Goal: Navigation & Orientation: Understand site structure

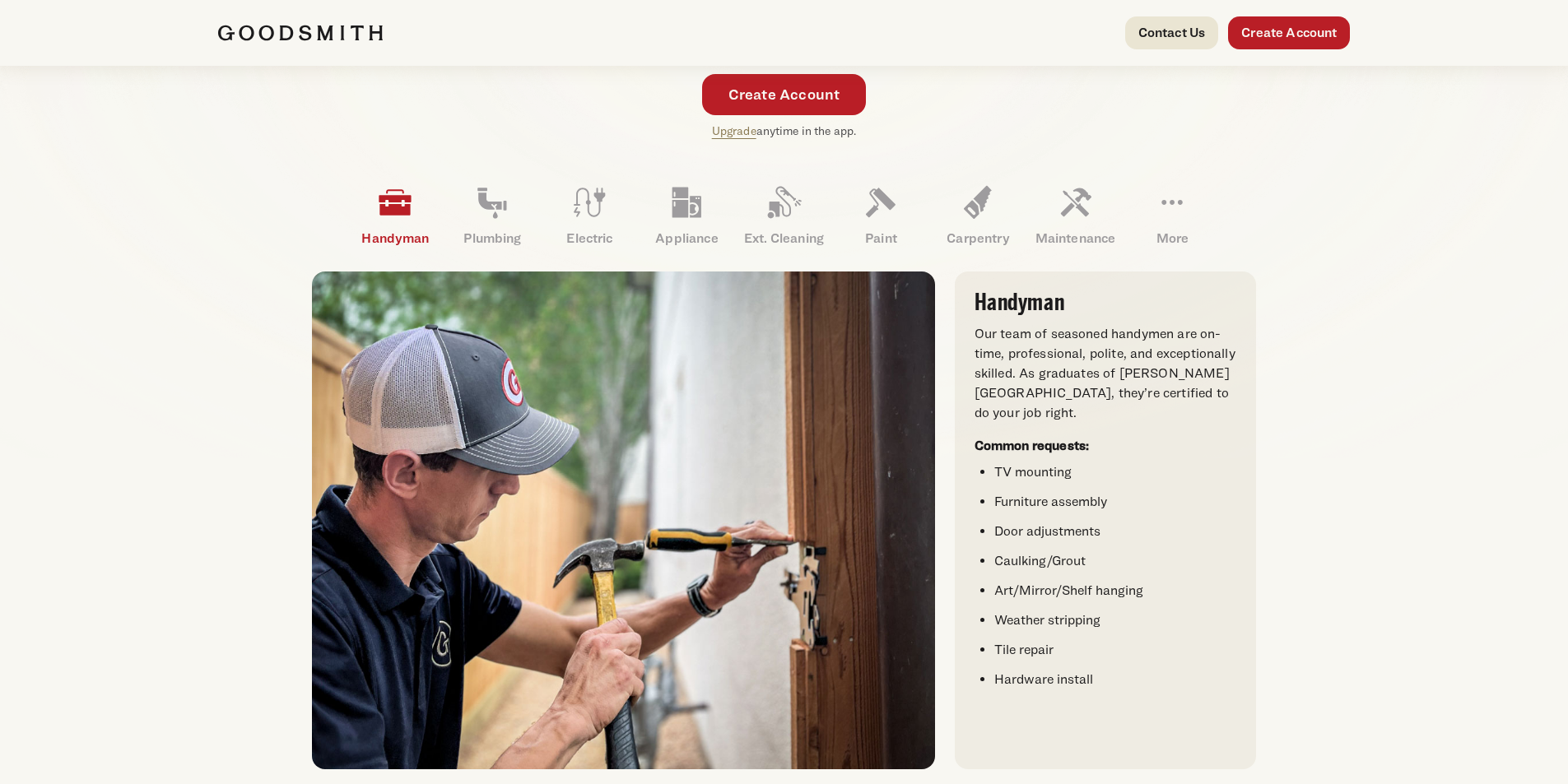
scroll to position [411, 0]
click at [490, 224] on link "Plumbing" at bounding box center [492, 217] width 98 height 86
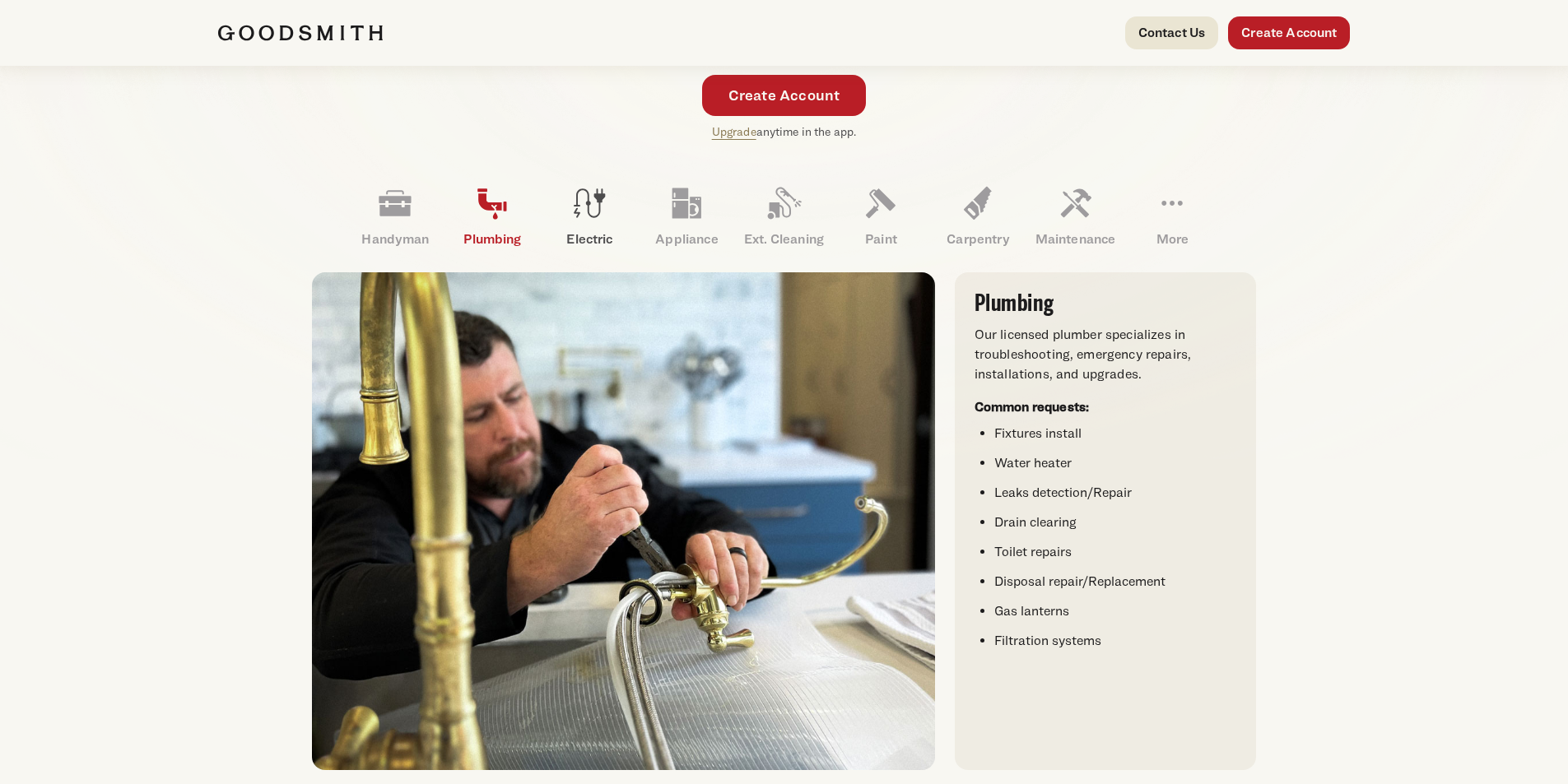
click at [580, 217] on icon at bounding box center [589, 202] width 39 height 39
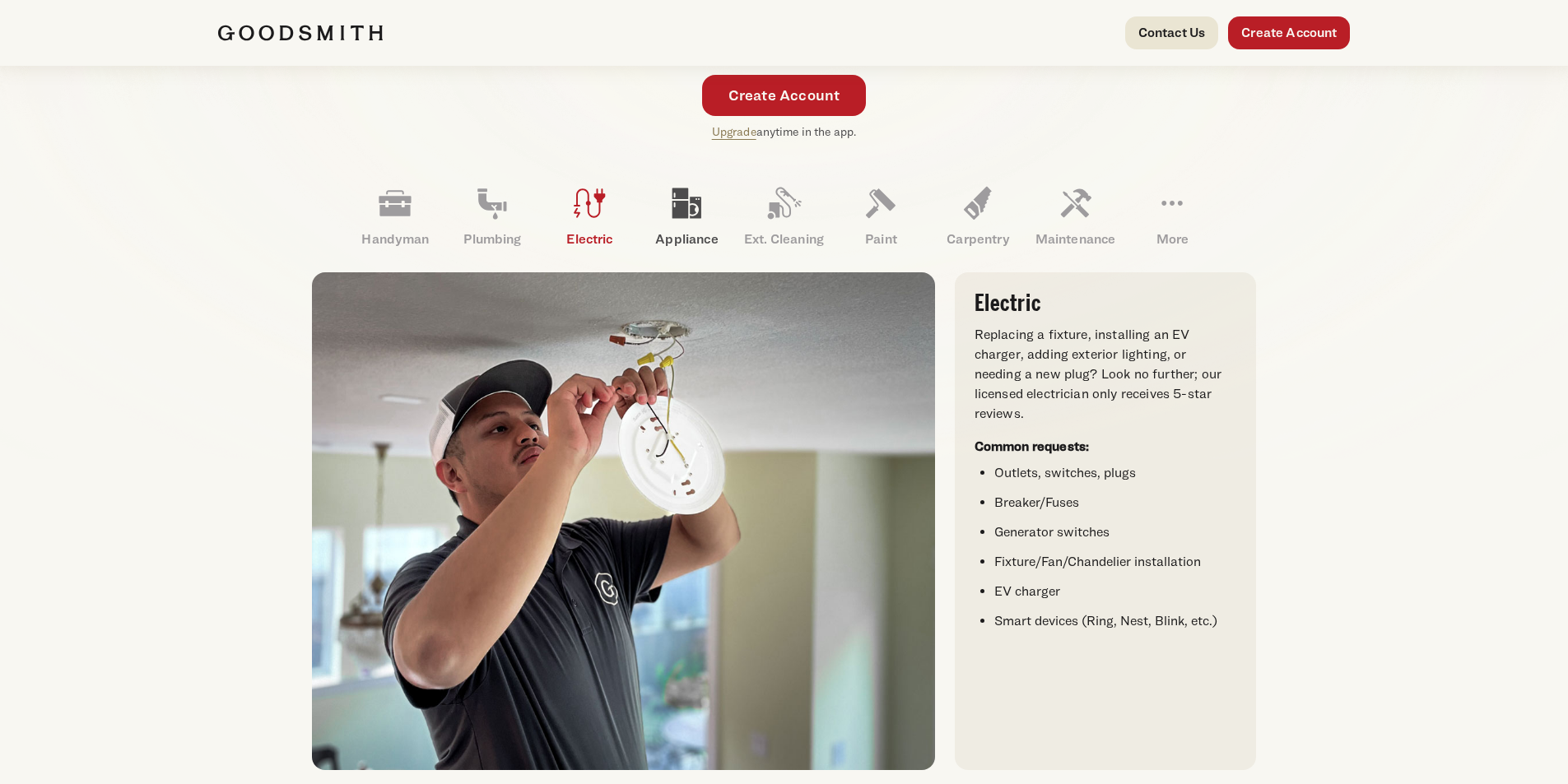
click at [686, 217] on icon at bounding box center [687, 203] width 29 height 30
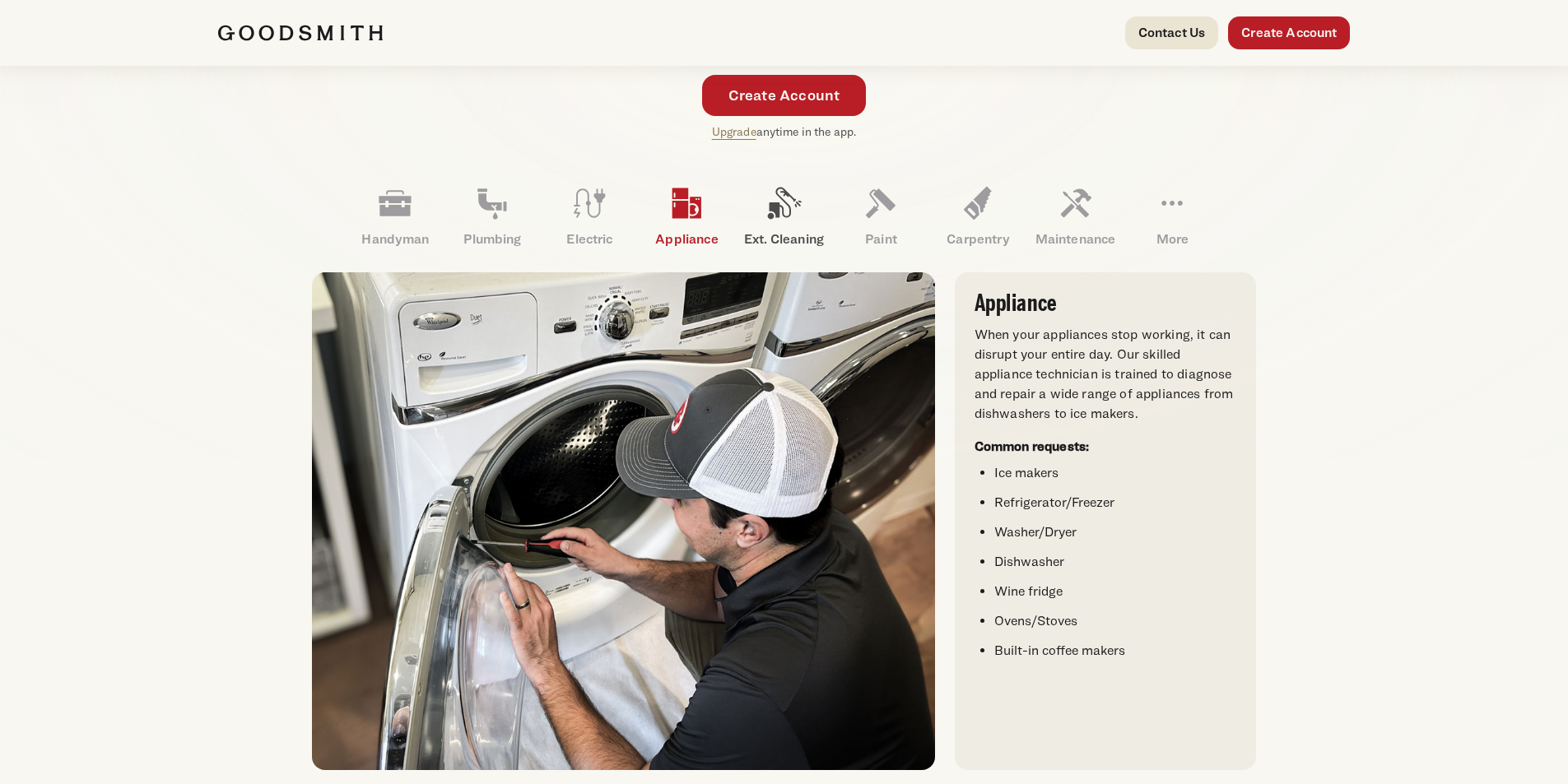
click at [789, 203] on icon at bounding box center [783, 202] width 39 height 39
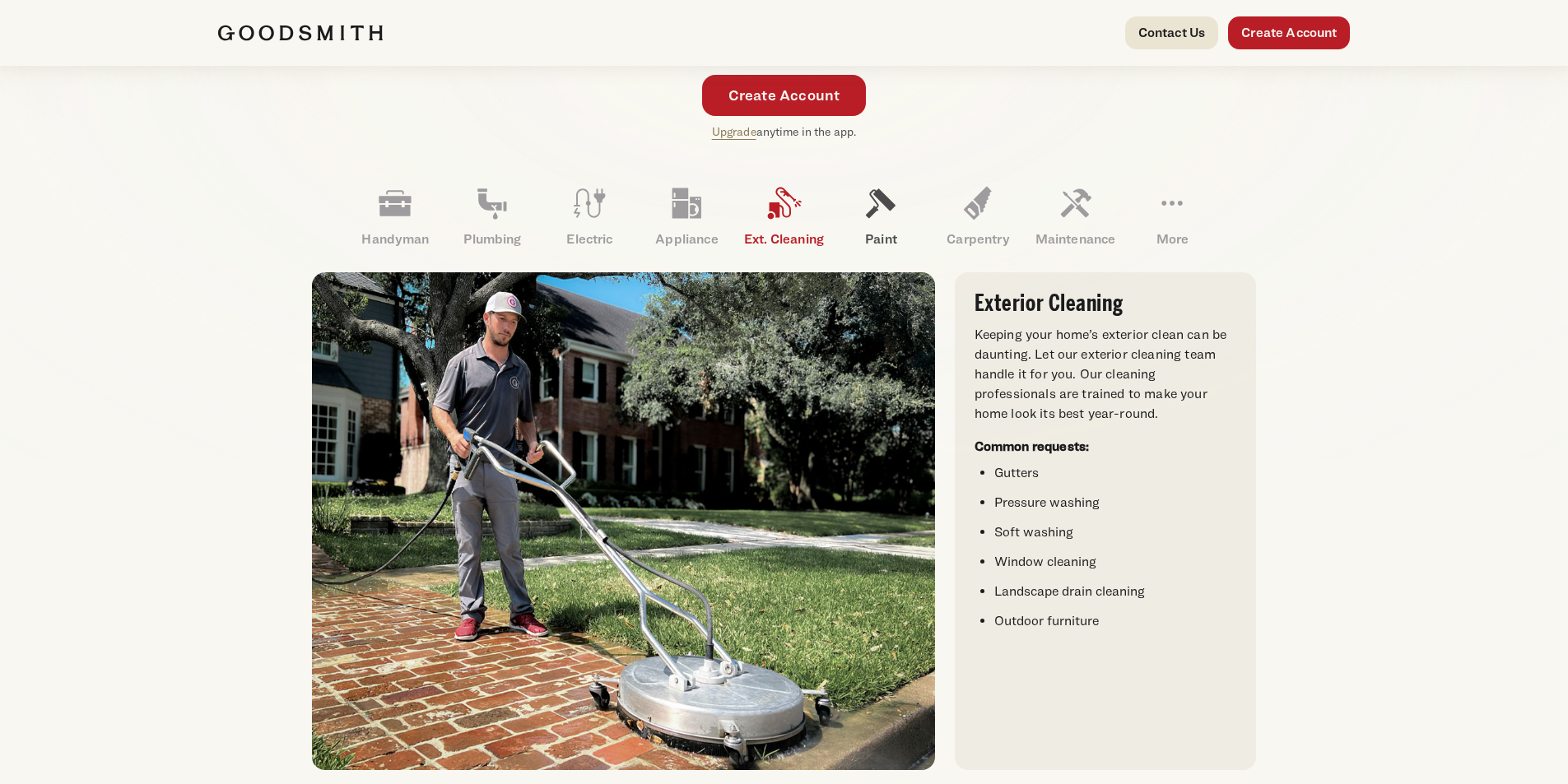
click at [882, 207] on icon at bounding box center [880, 202] width 39 height 39
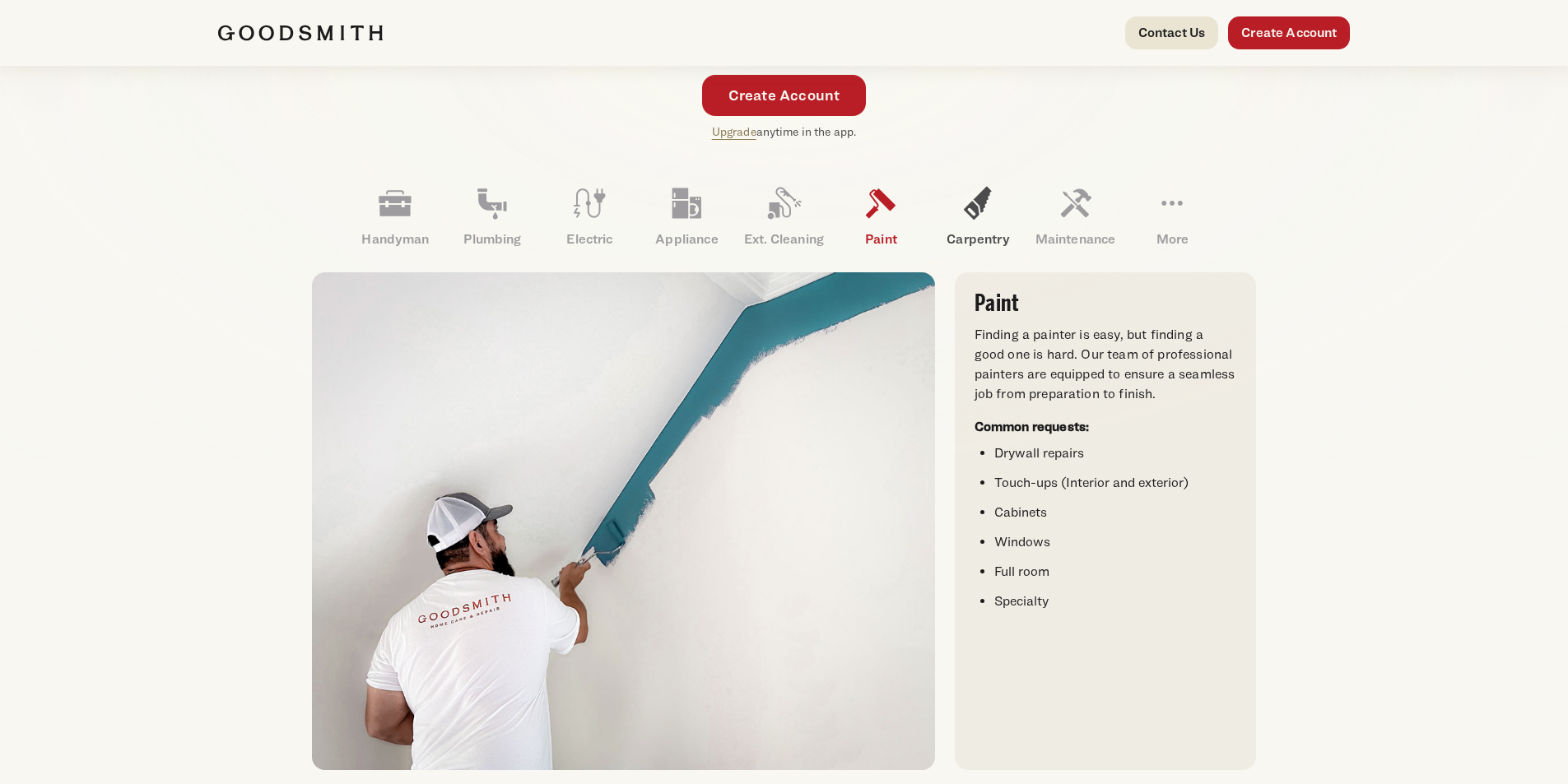
click at [973, 202] on icon at bounding box center [977, 203] width 28 height 33
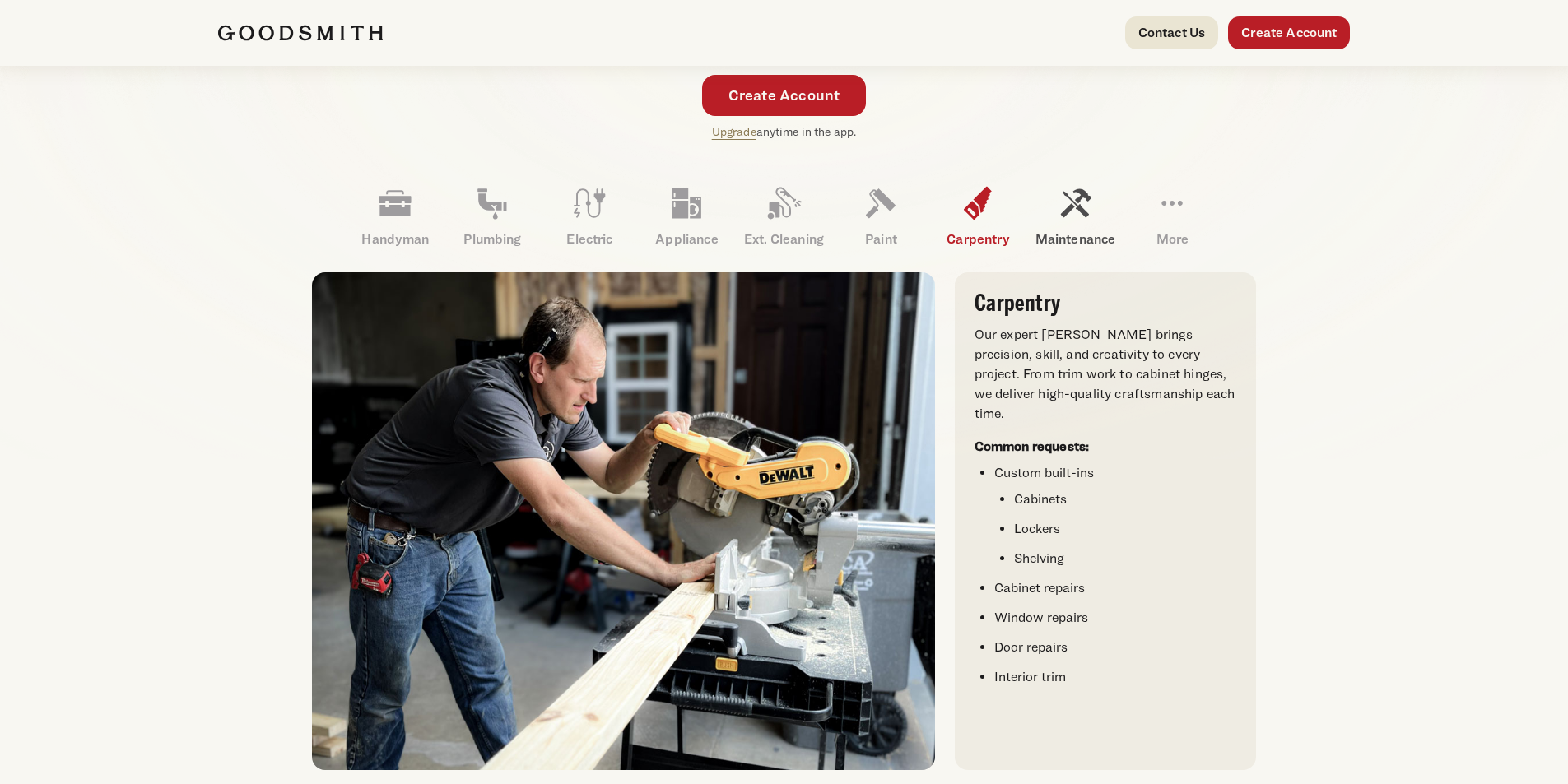
click at [1092, 209] on icon at bounding box center [1075, 202] width 39 height 39
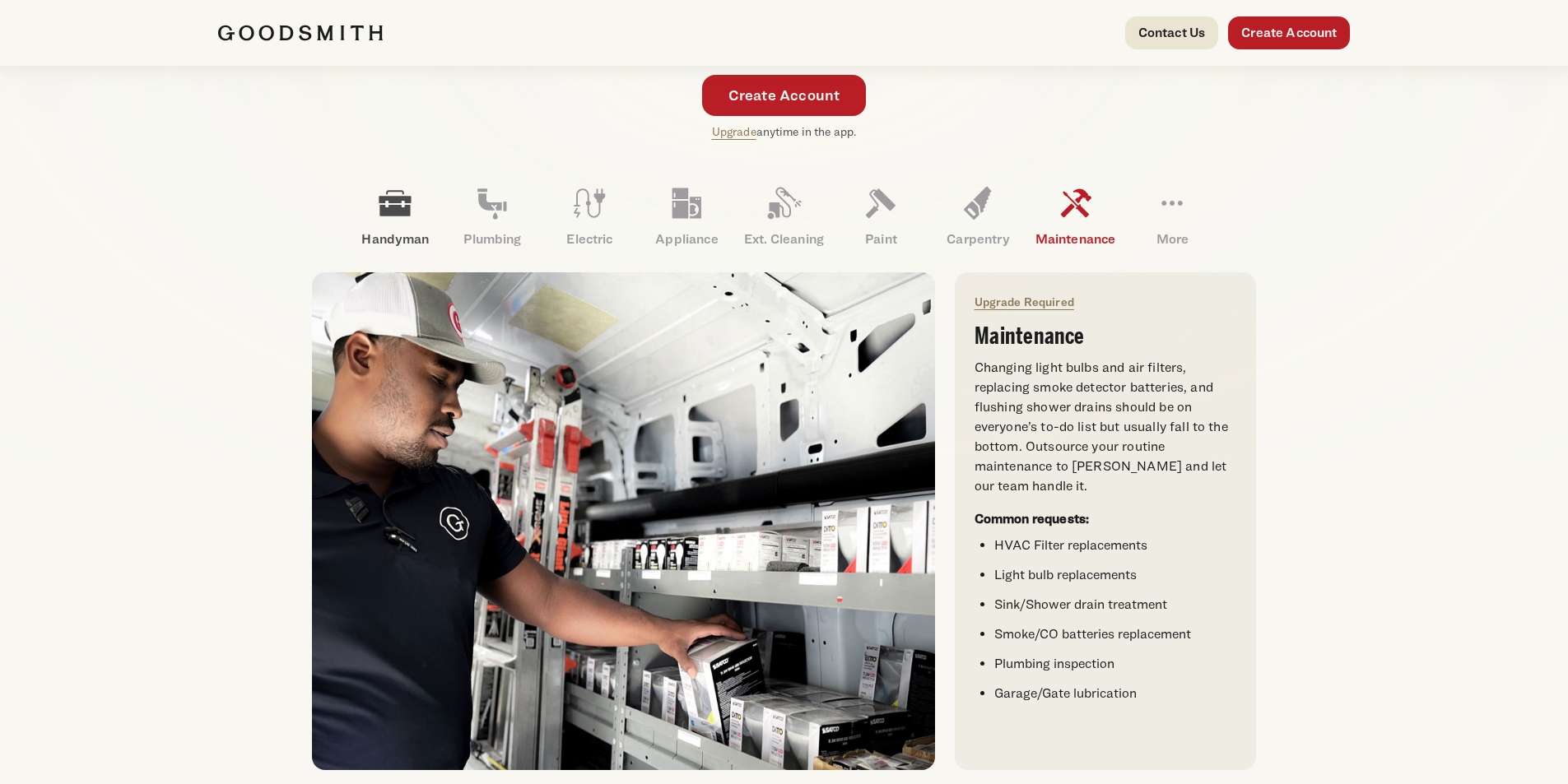
click at [401, 205] on icon at bounding box center [395, 202] width 39 height 39
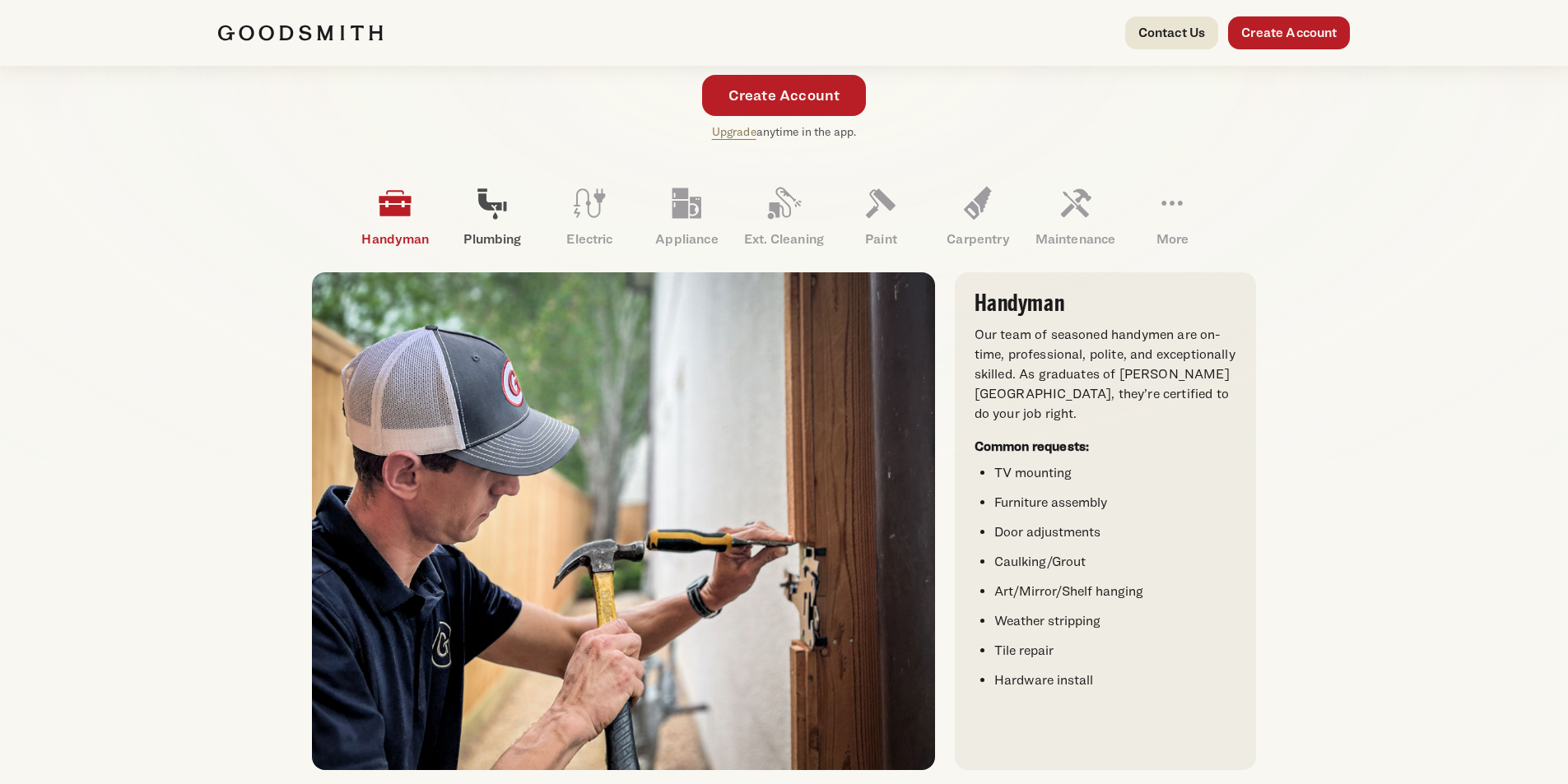
click at [490, 218] on icon at bounding box center [491, 202] width 39 height 39
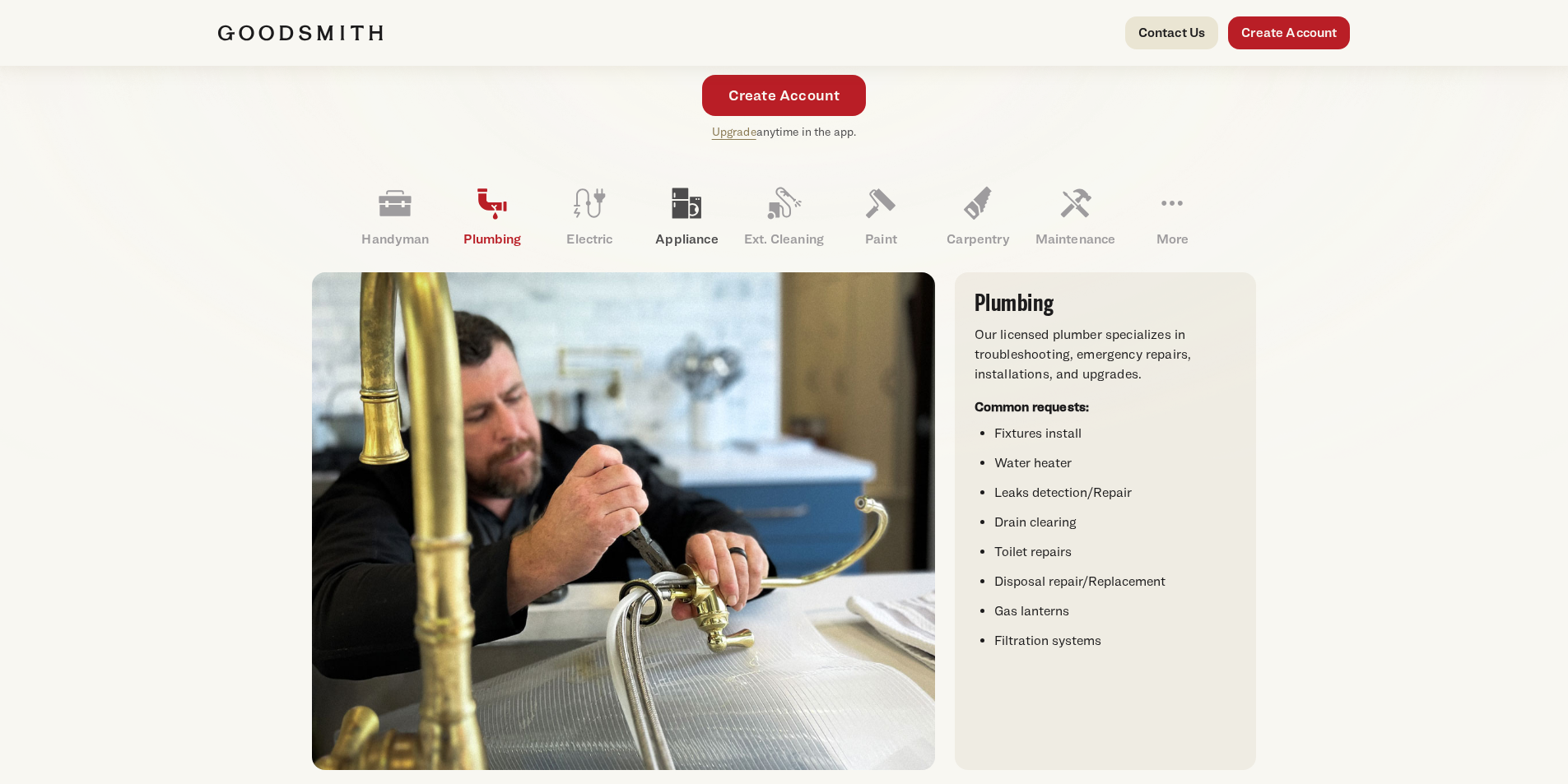
click at [674, 214] on icon at bounding box center [687, 203] width 29 height 30
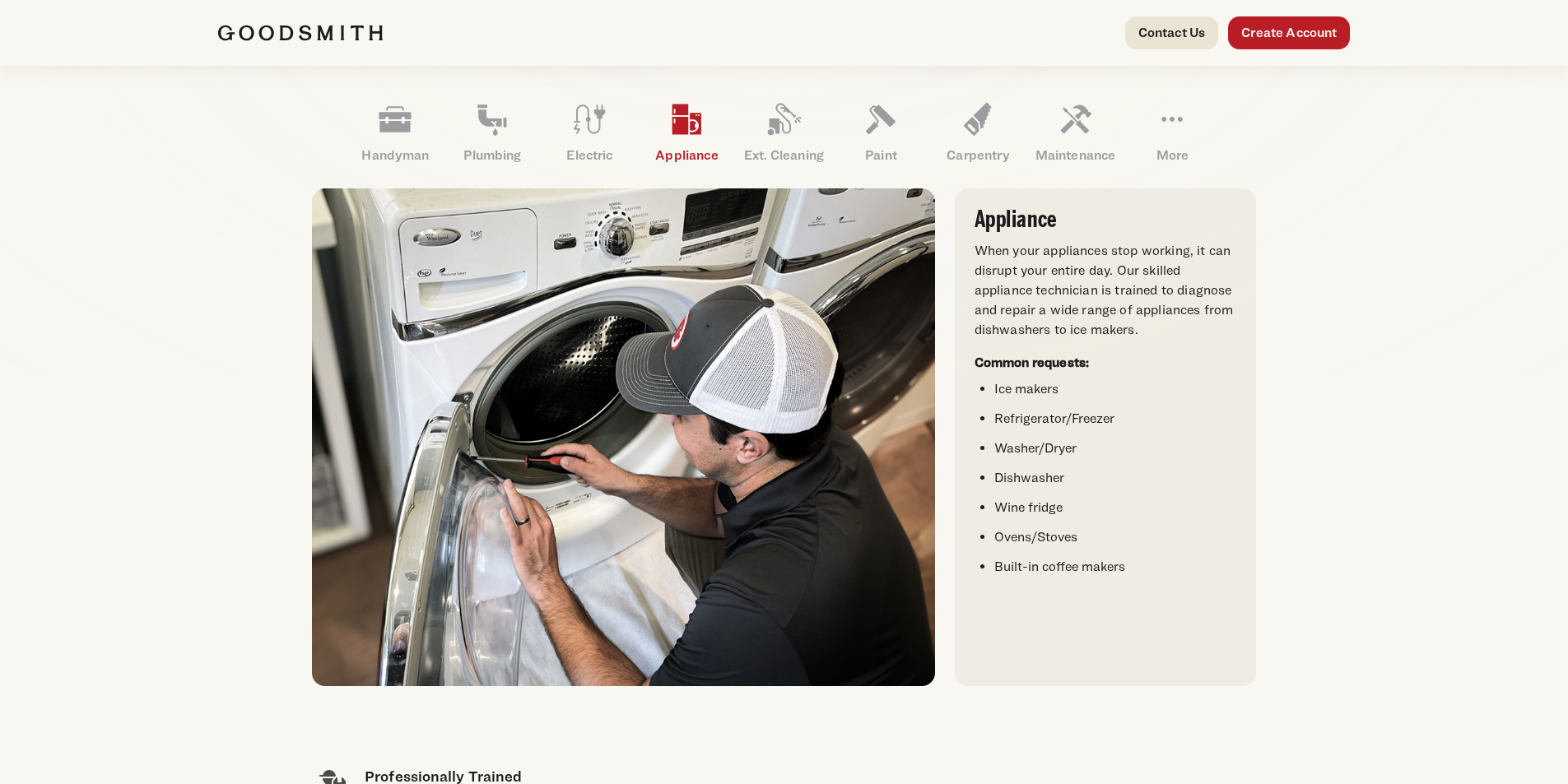
scroll to position [494, 0]
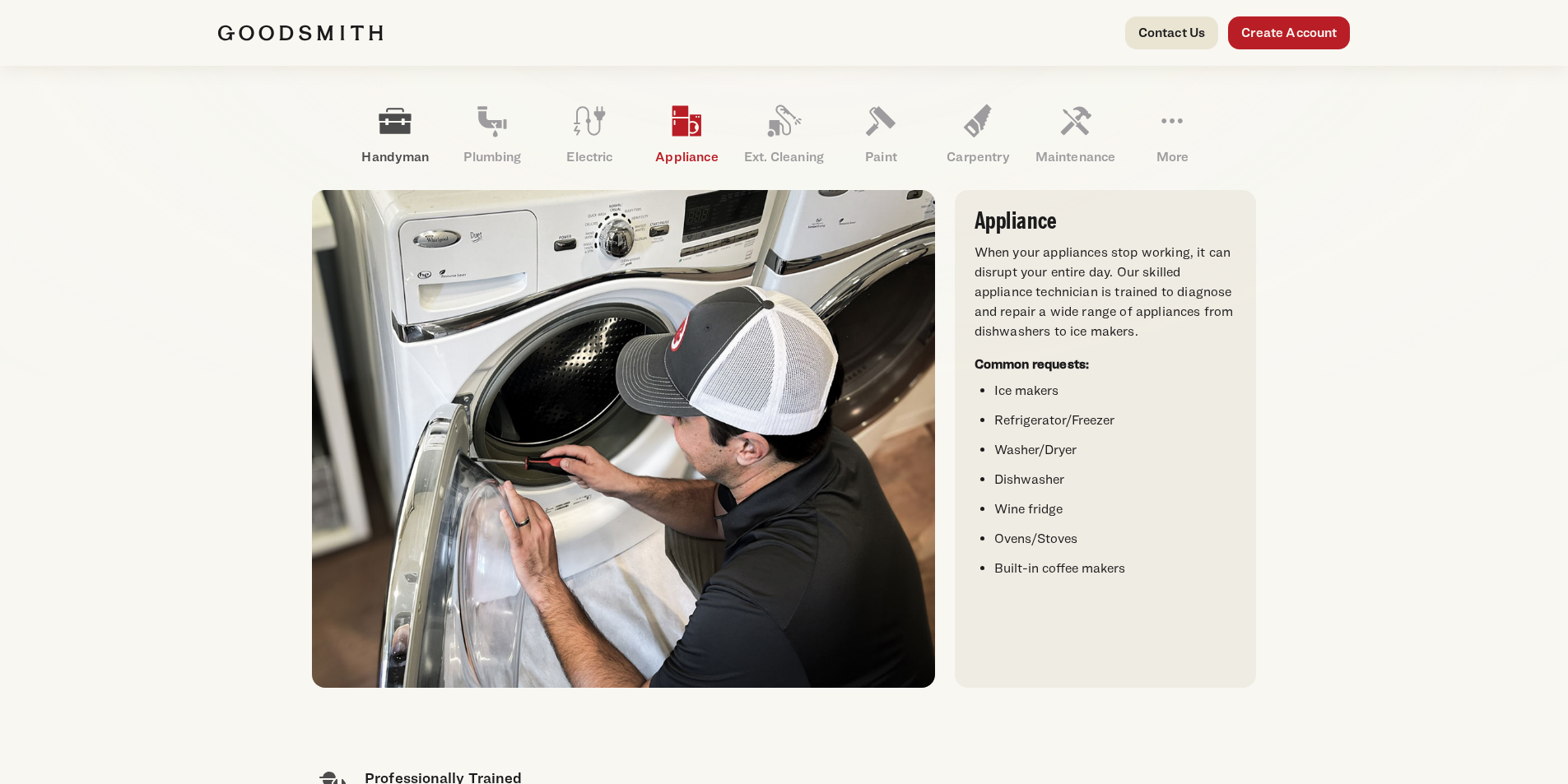
click at [391, 115] on icon at bounding box center [395, 121] width 32 height 26
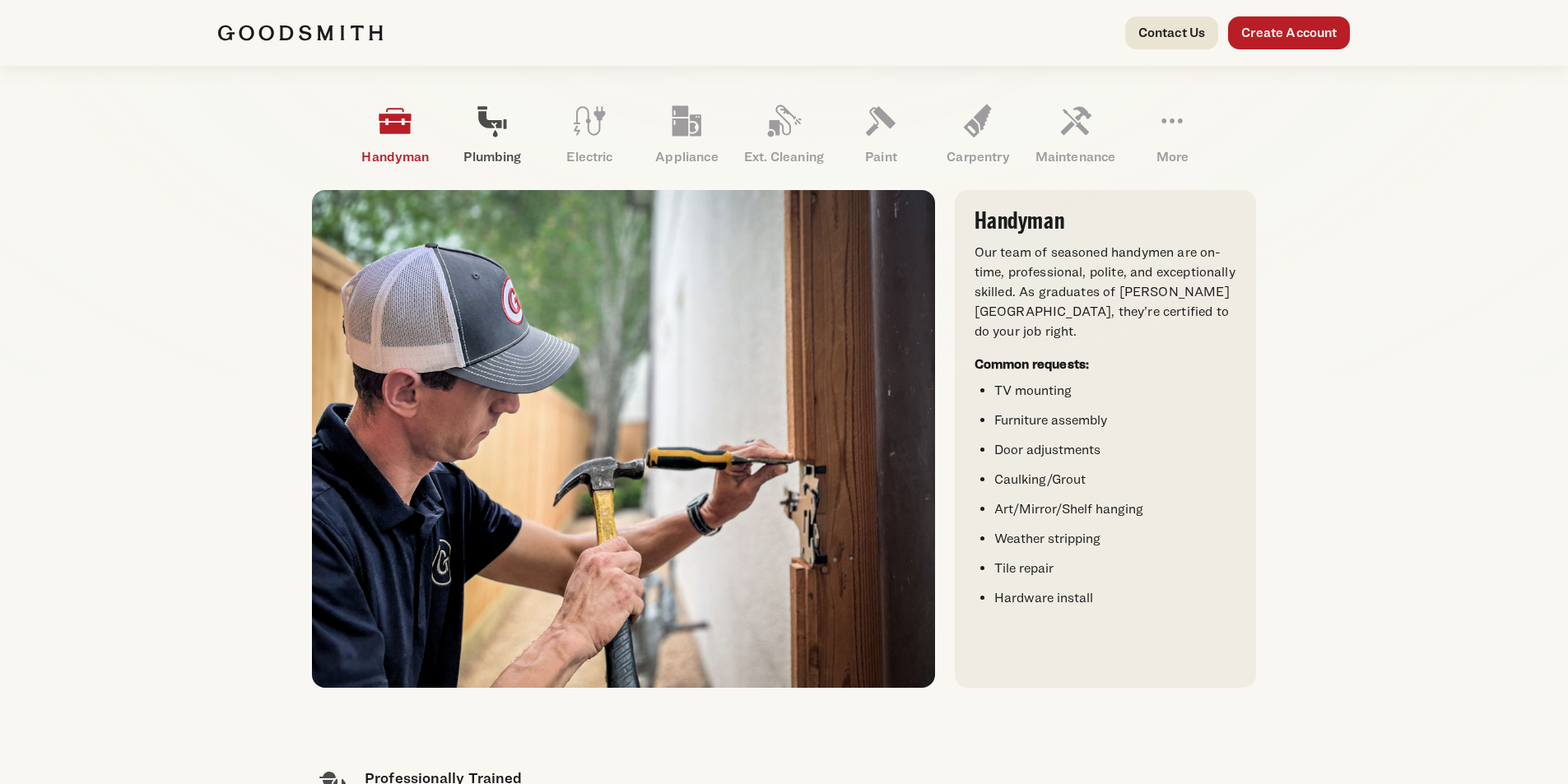
click at [500, 124] on icon at bounding box center [493, 121] width 29 height 30
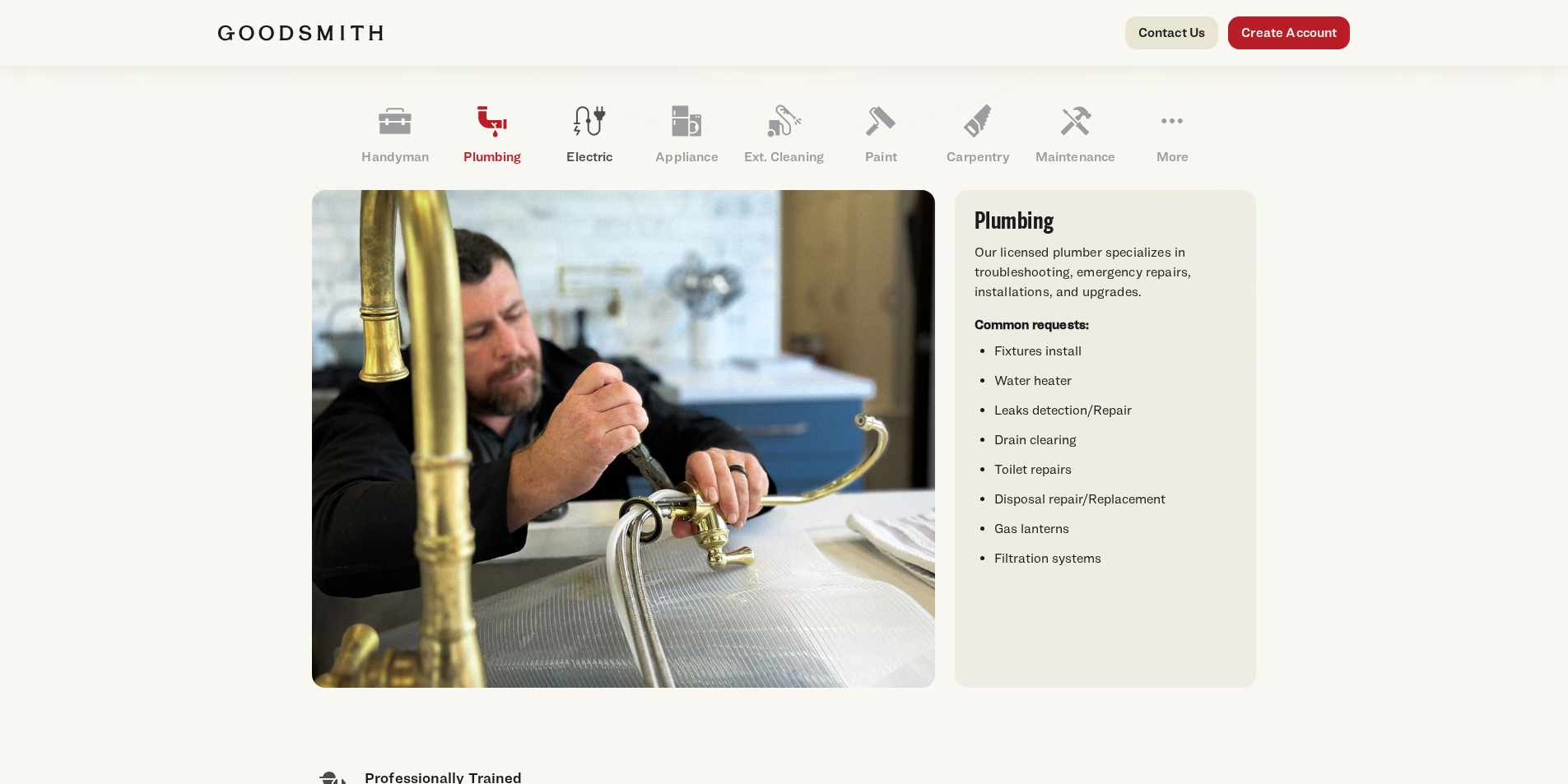
click at [603, 136] on icon at bounding box center [589, 120] width 39 height 39
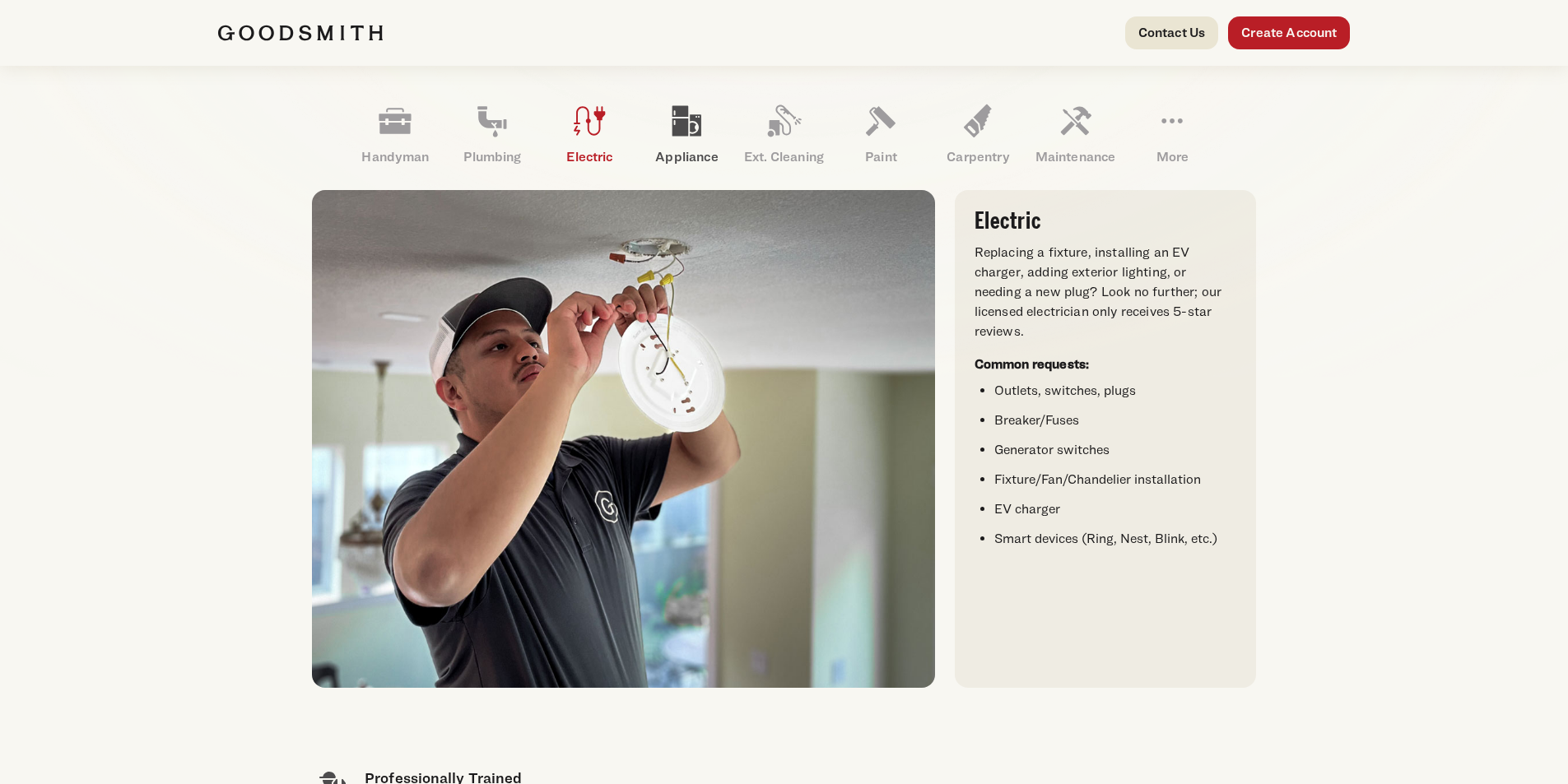
click at [690, 119] on icon at bounding box center [686, 120] width 39 height 39
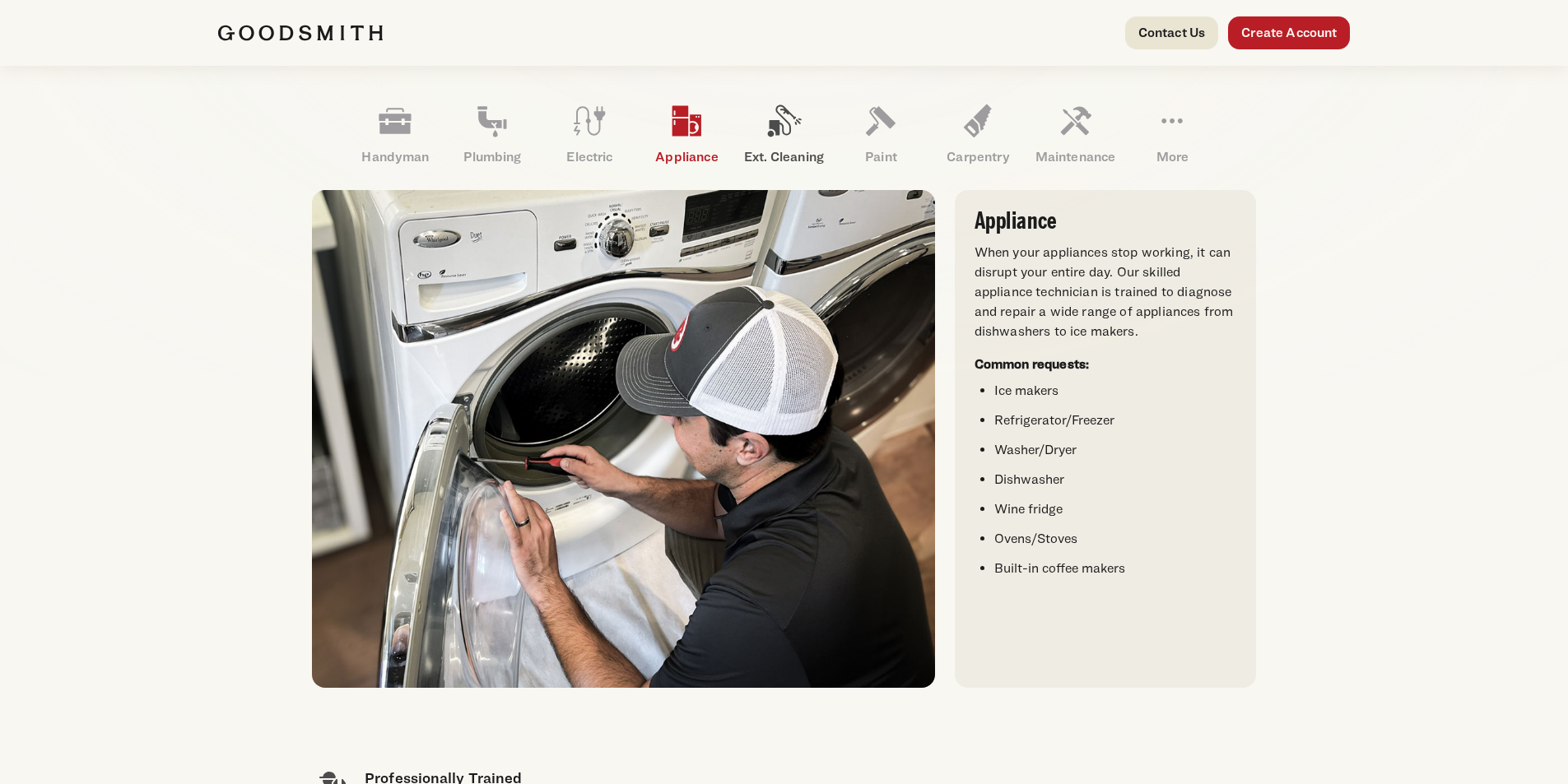
click at [776, 125] on icon at bounding box center [784, 121] width 34 height 32
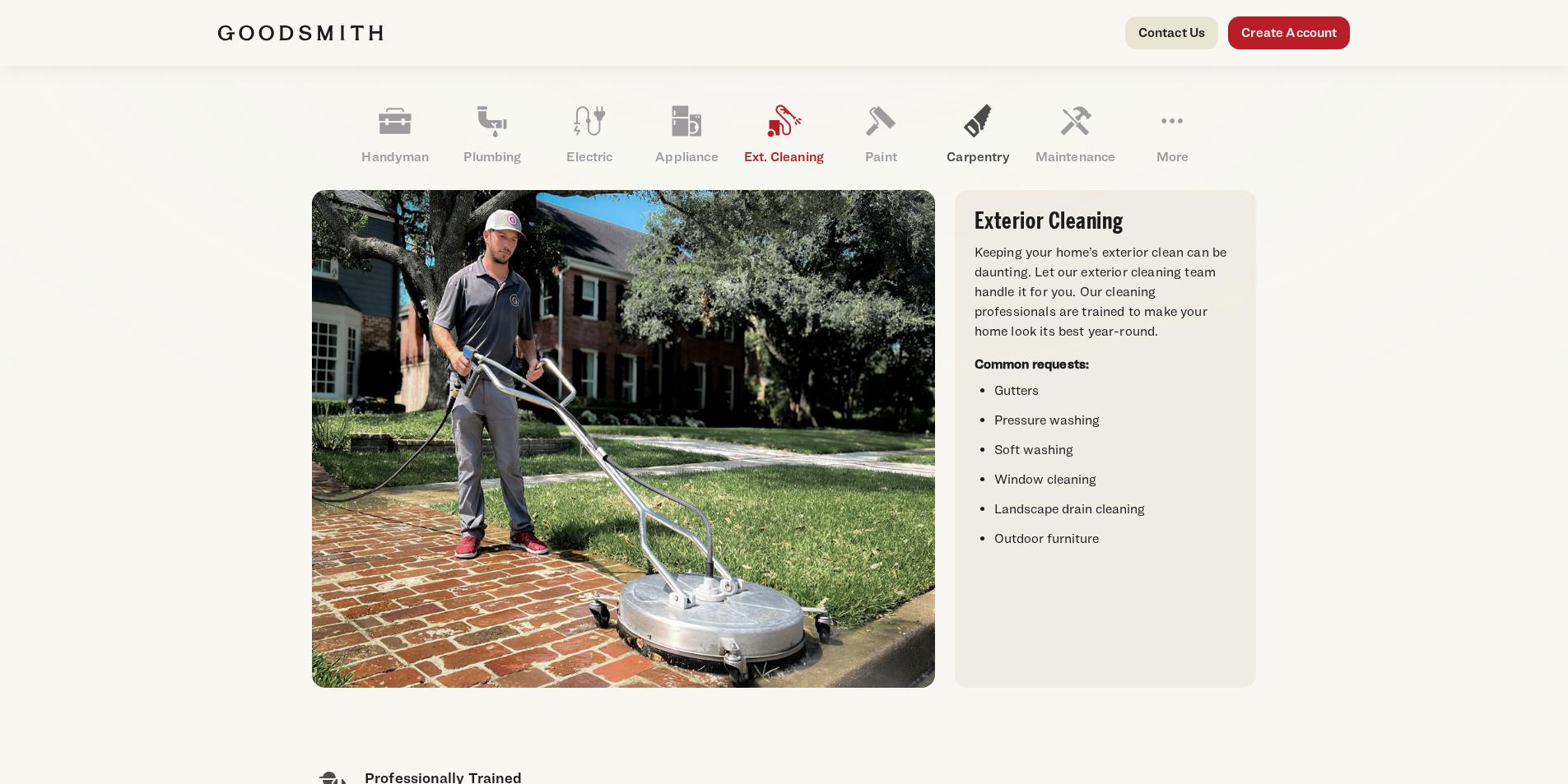
click at [974, 123] on icon at bounding box center [977, 121] width 28 height 33
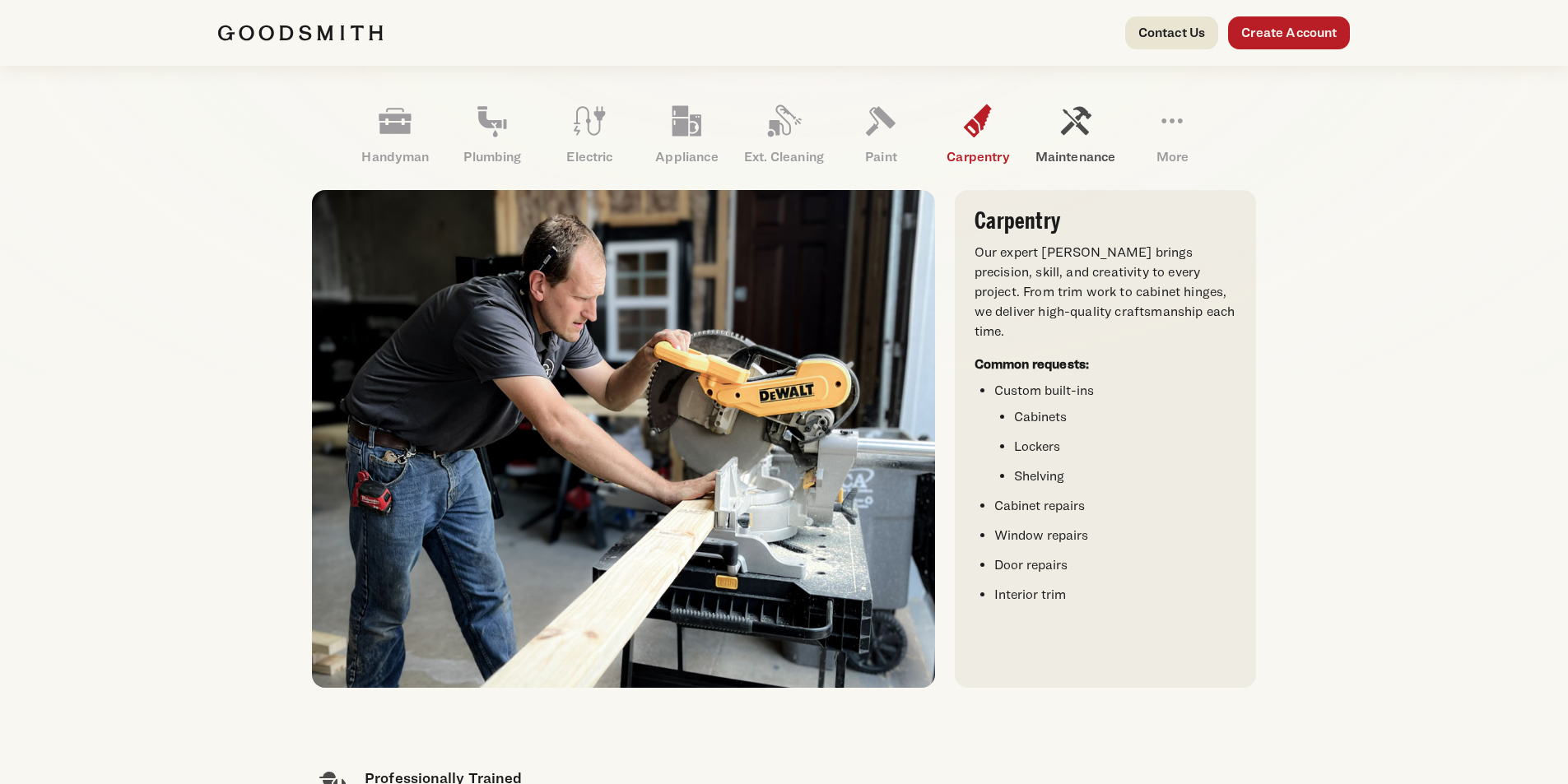
click at [1084, 124] on icon at bounding box center [1075, 120] width 39 height 39
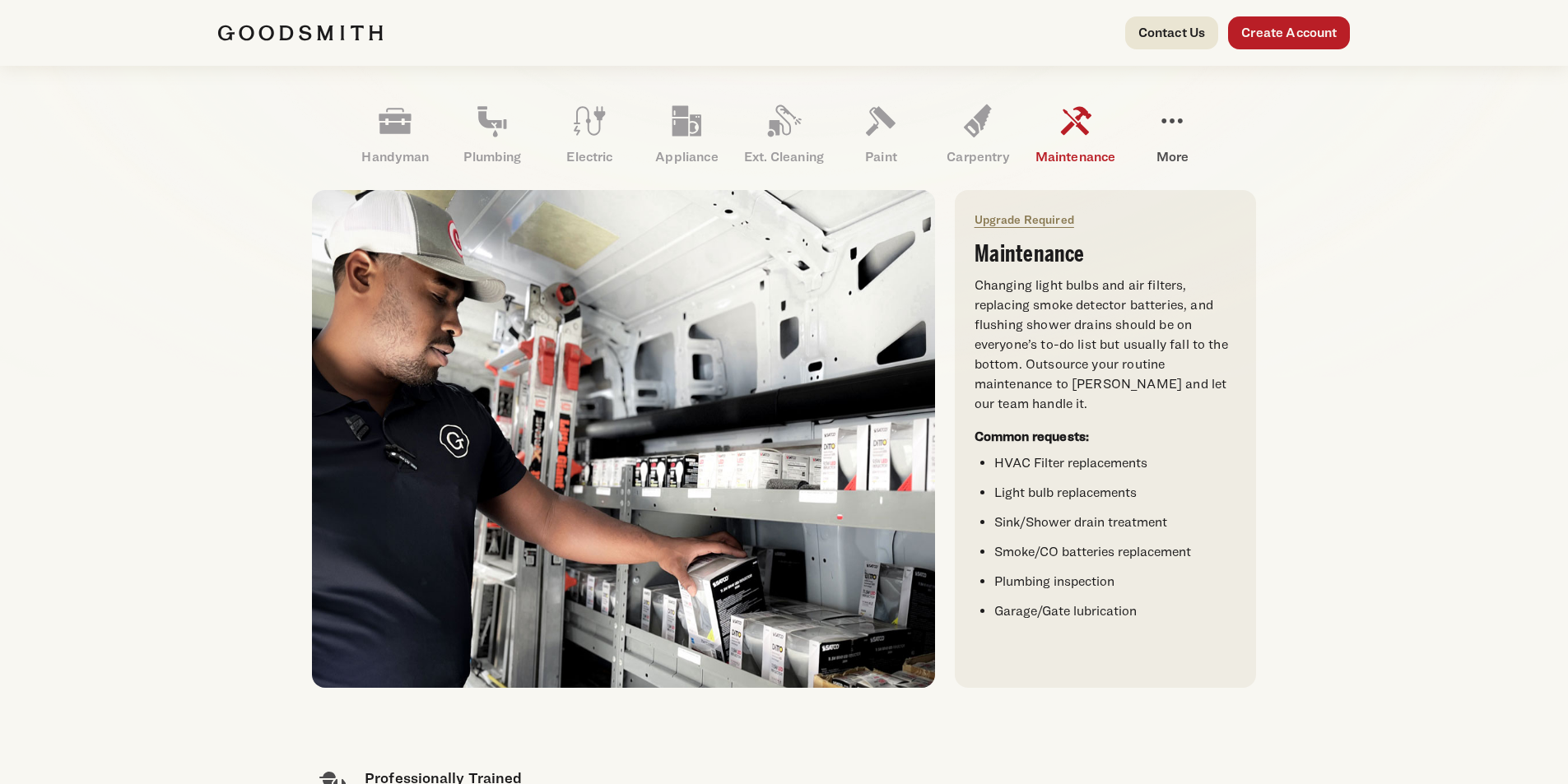
click at [1167, 124] on icon at bounding box center [1171, 120] width 39 height 39
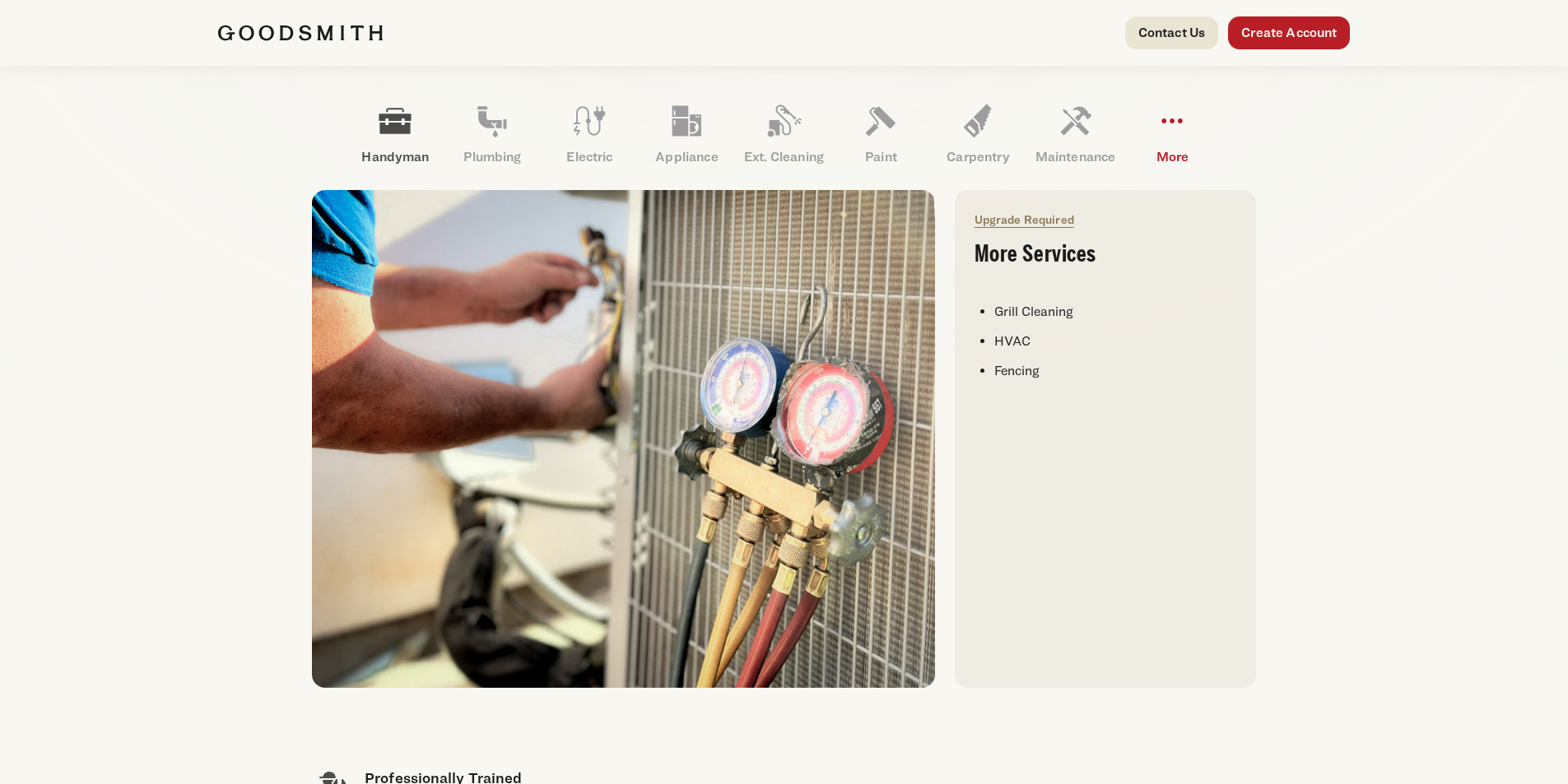
click at [406, 122] on icon at bounding box center [395, 120] width 39 height 39
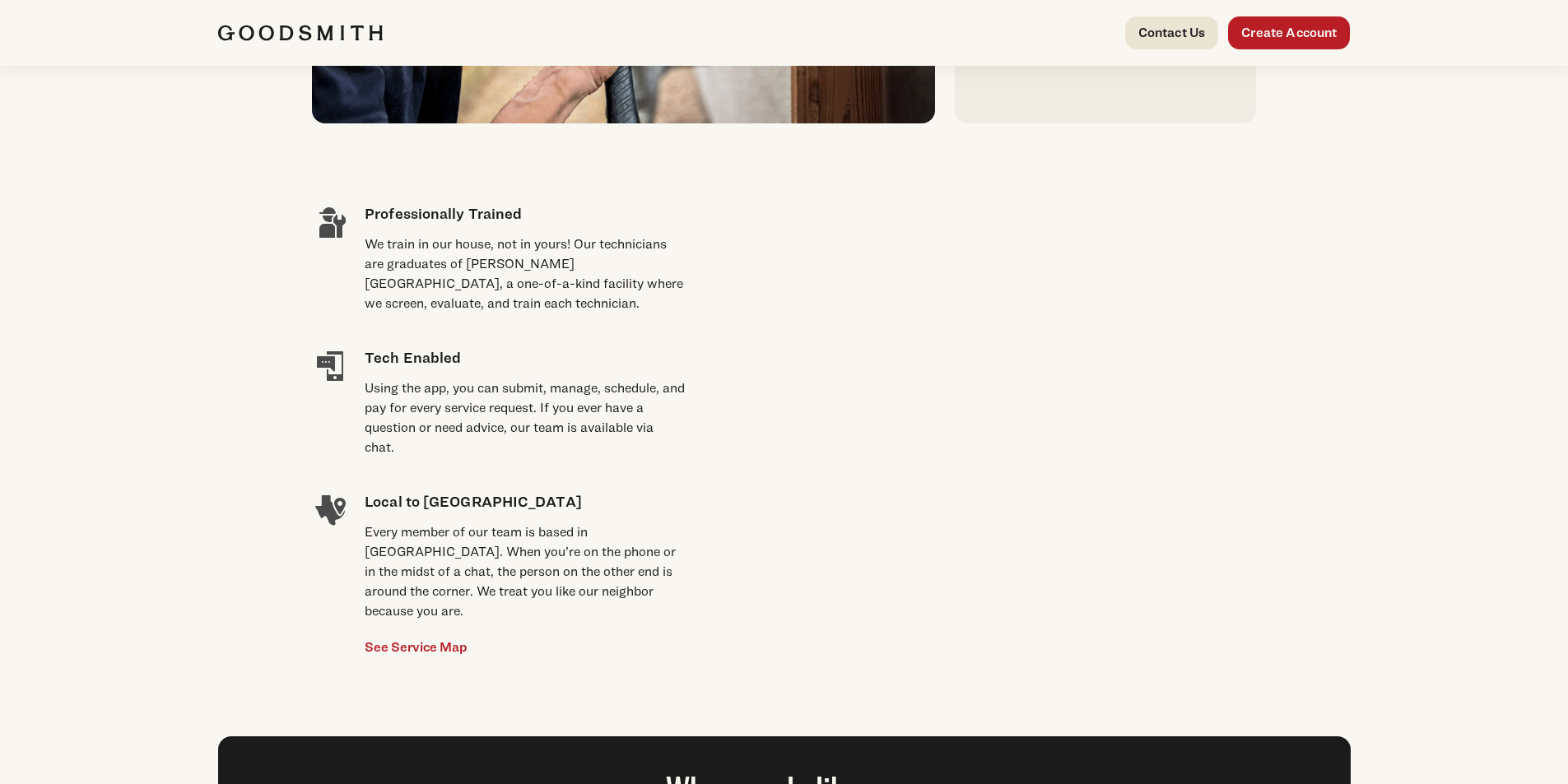
scroll to position [1070, 0]
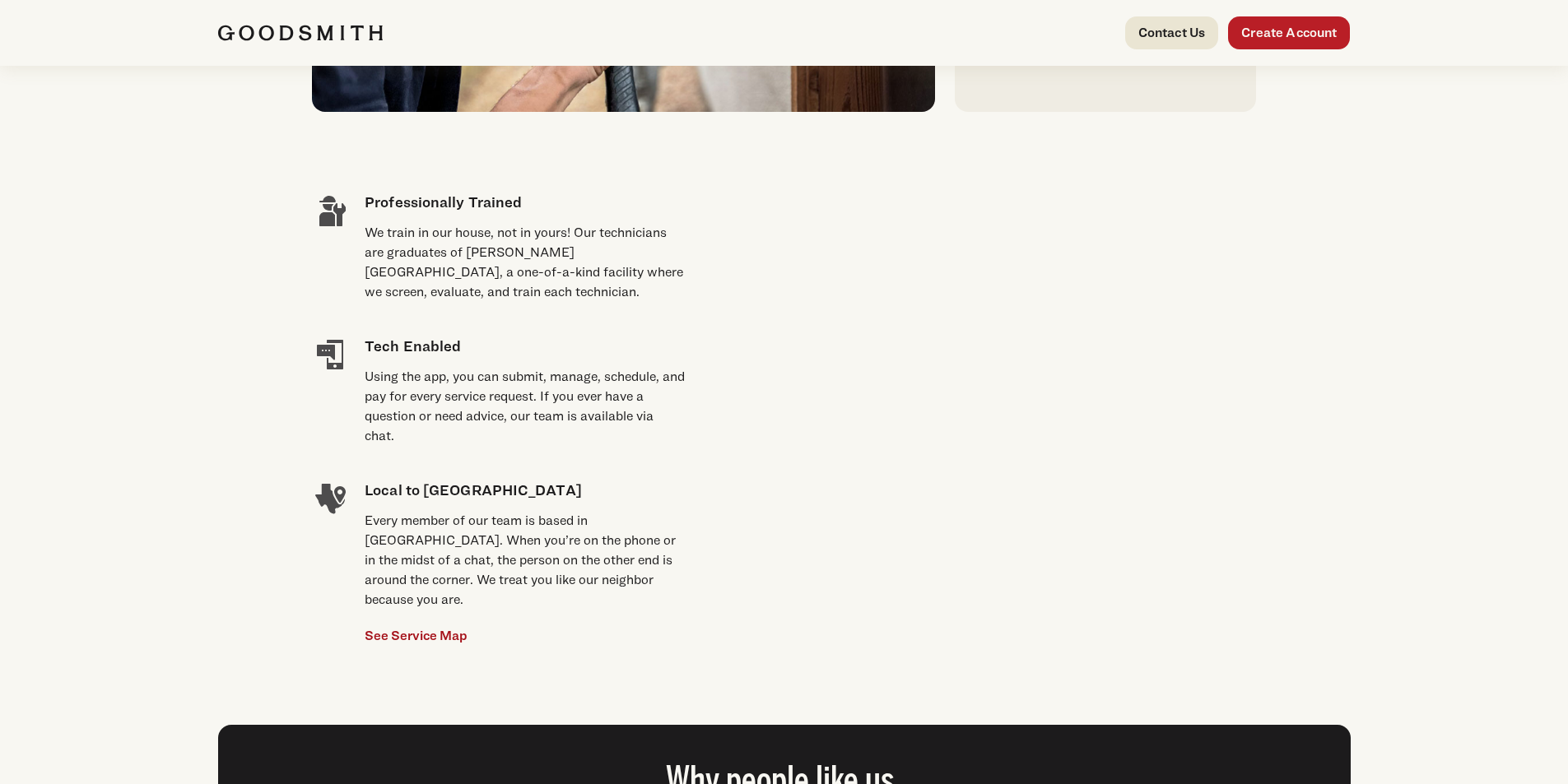
click at [440, 626] on link "See Service Map" at bounding box center [416, 636] width 103 height 20
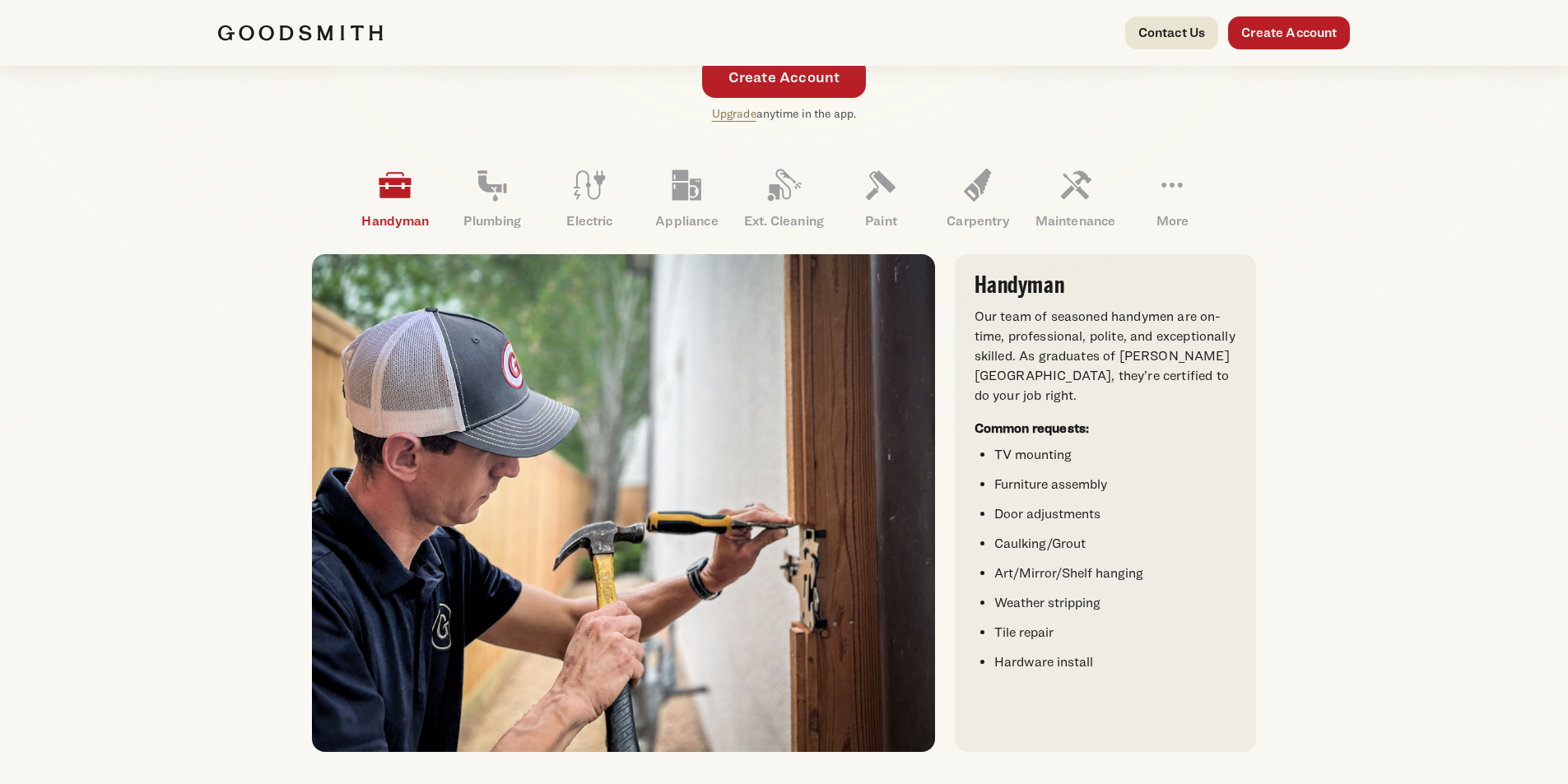
scroll to position [165, 0]
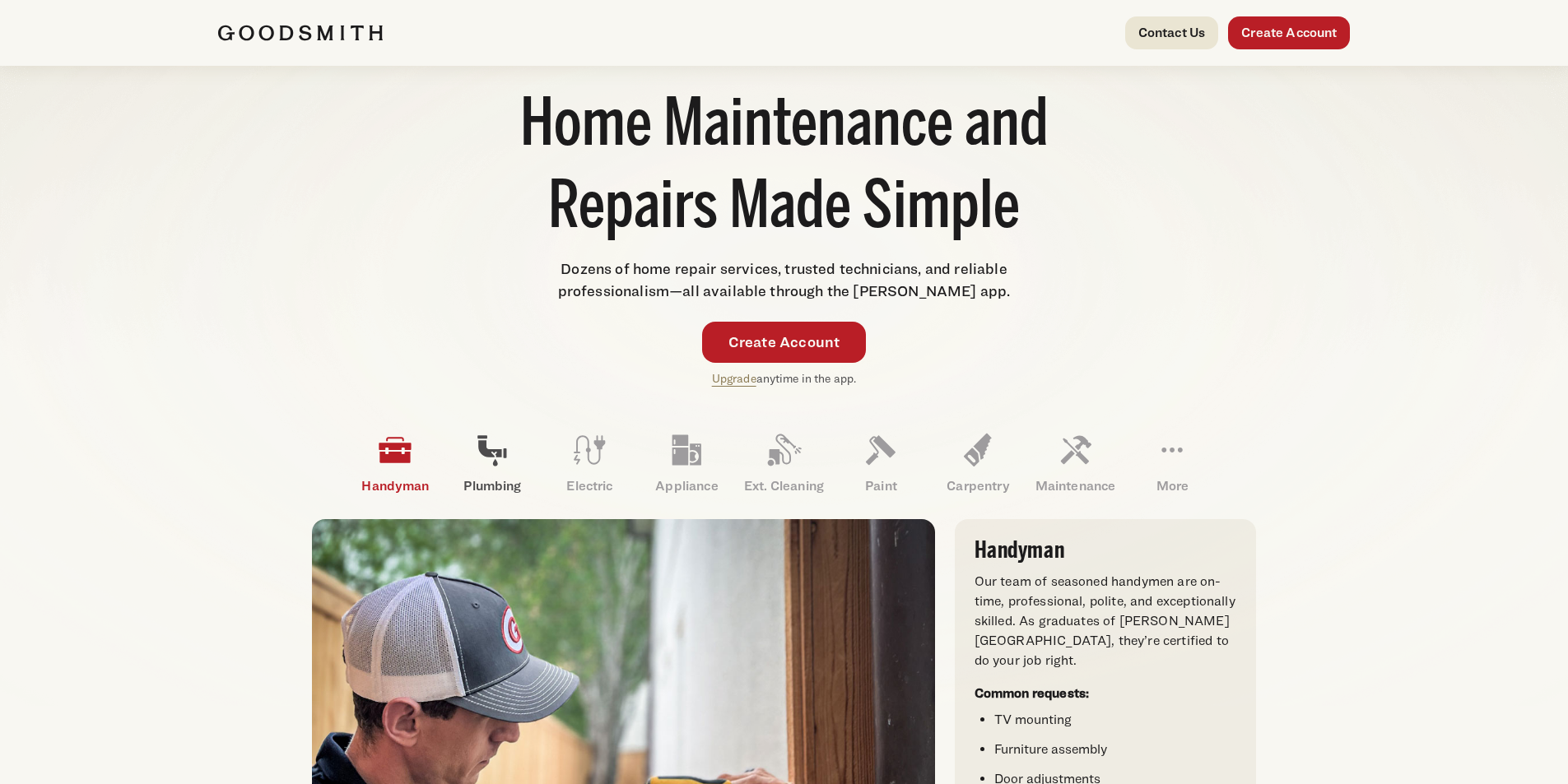
click at [503, 461] on icon at bounding box center [491, 449] width 39 height 39
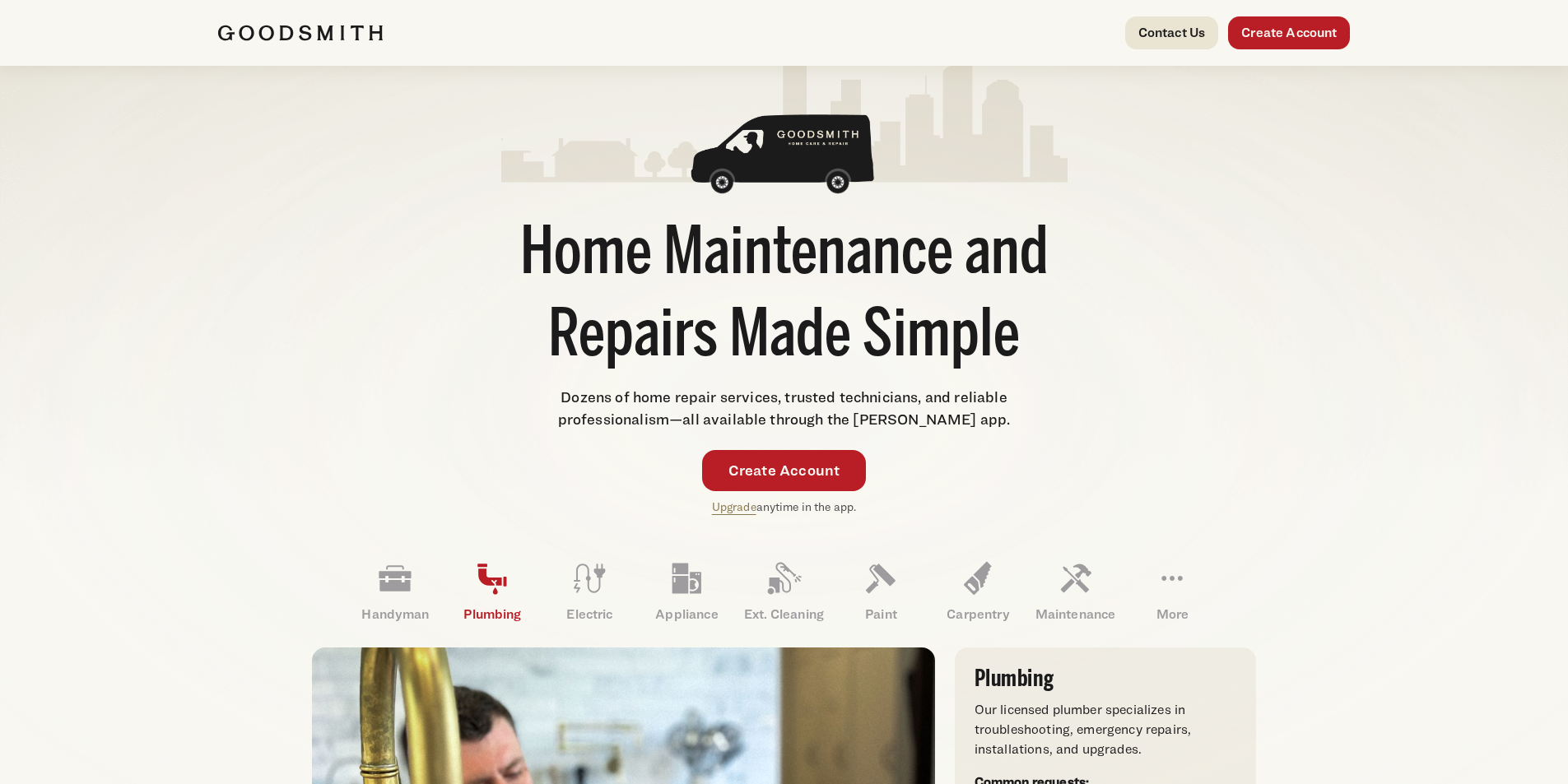
scroll to position [0, 0]
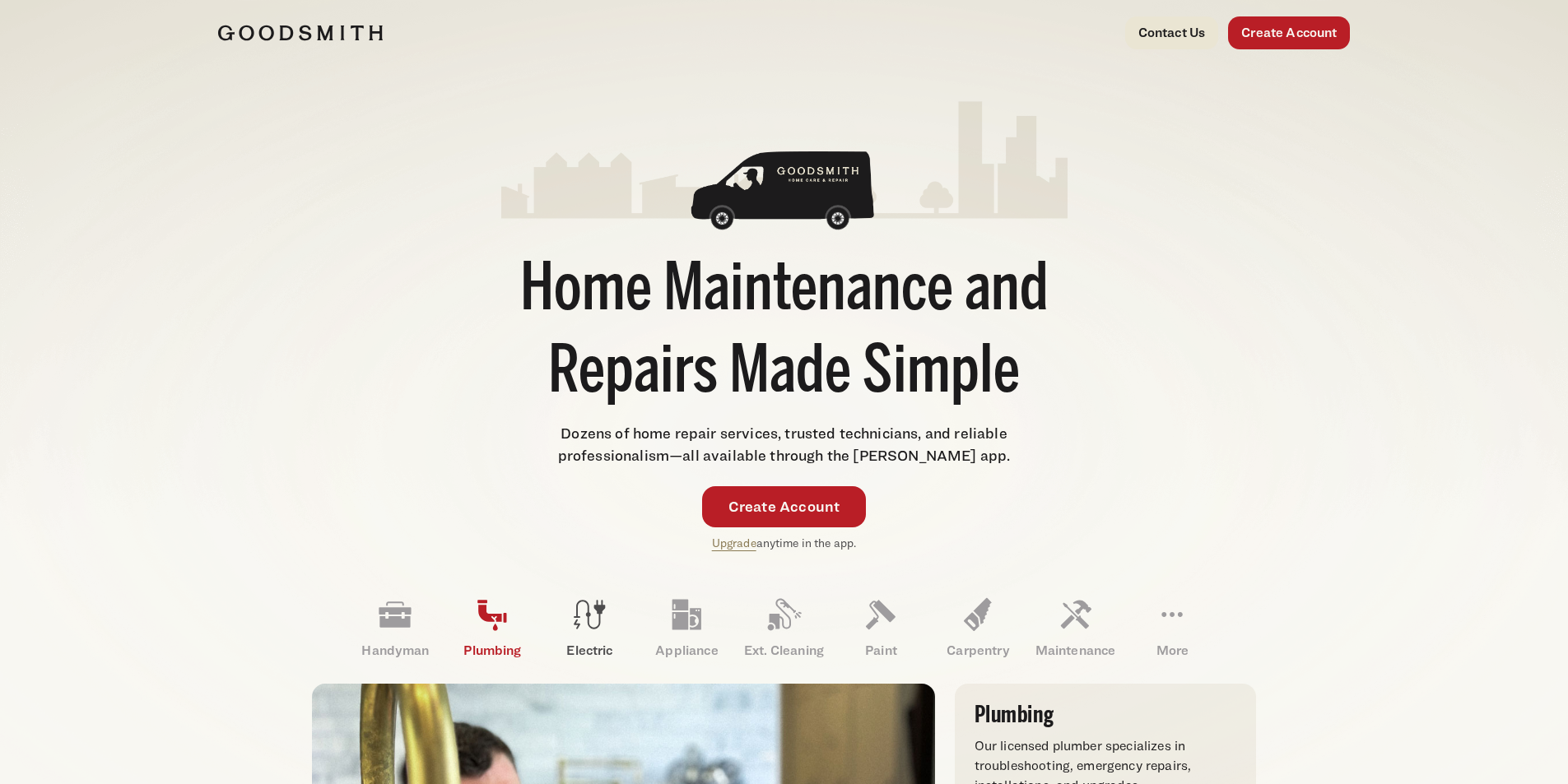
click at [590, 615] on icon at bounding box center [590, 615] width 31 height 29
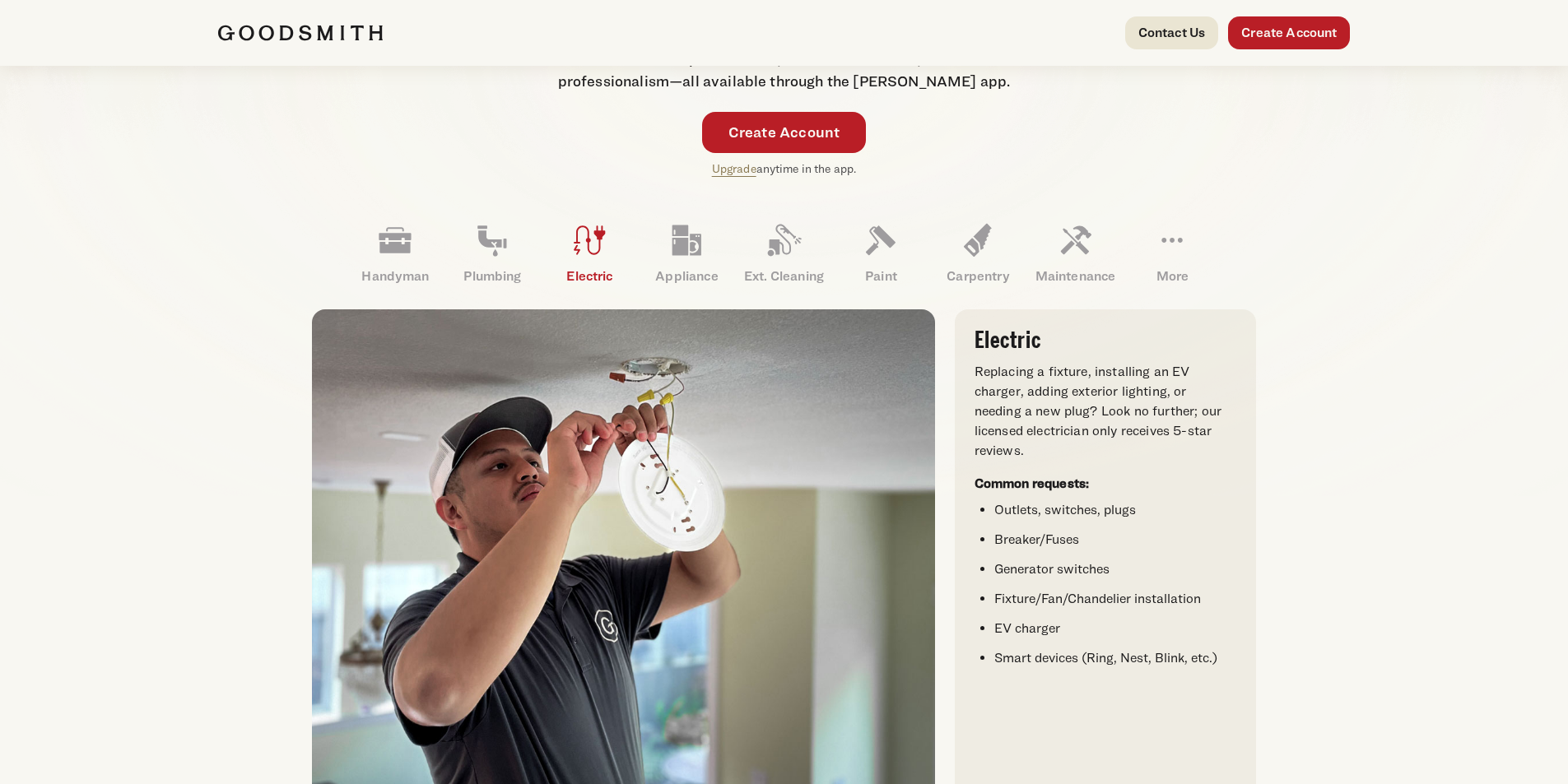
scroll to position [494, 0]
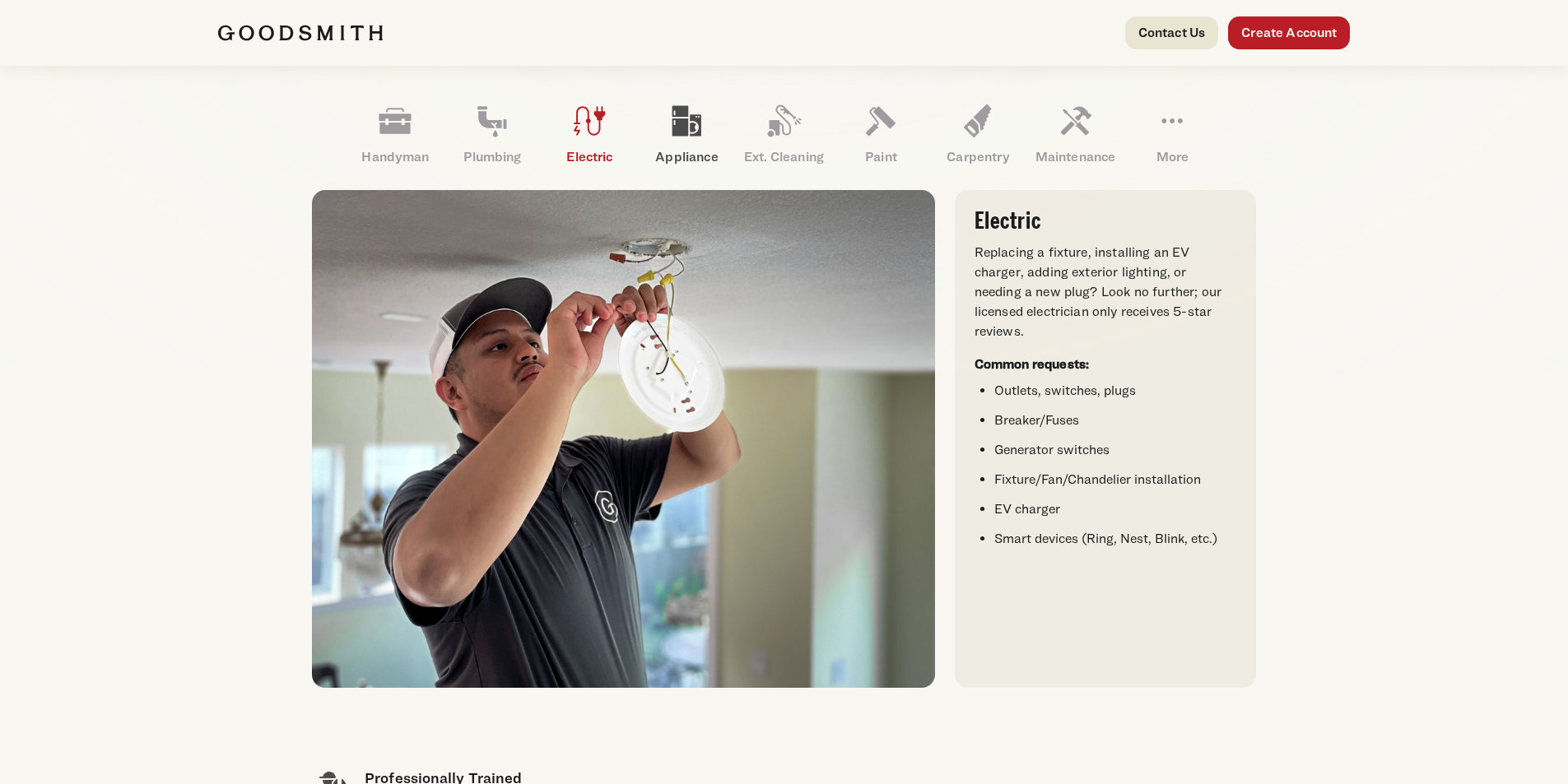
click at [686, 116] on icon at bounding box center [687, 120] width 29 height 30
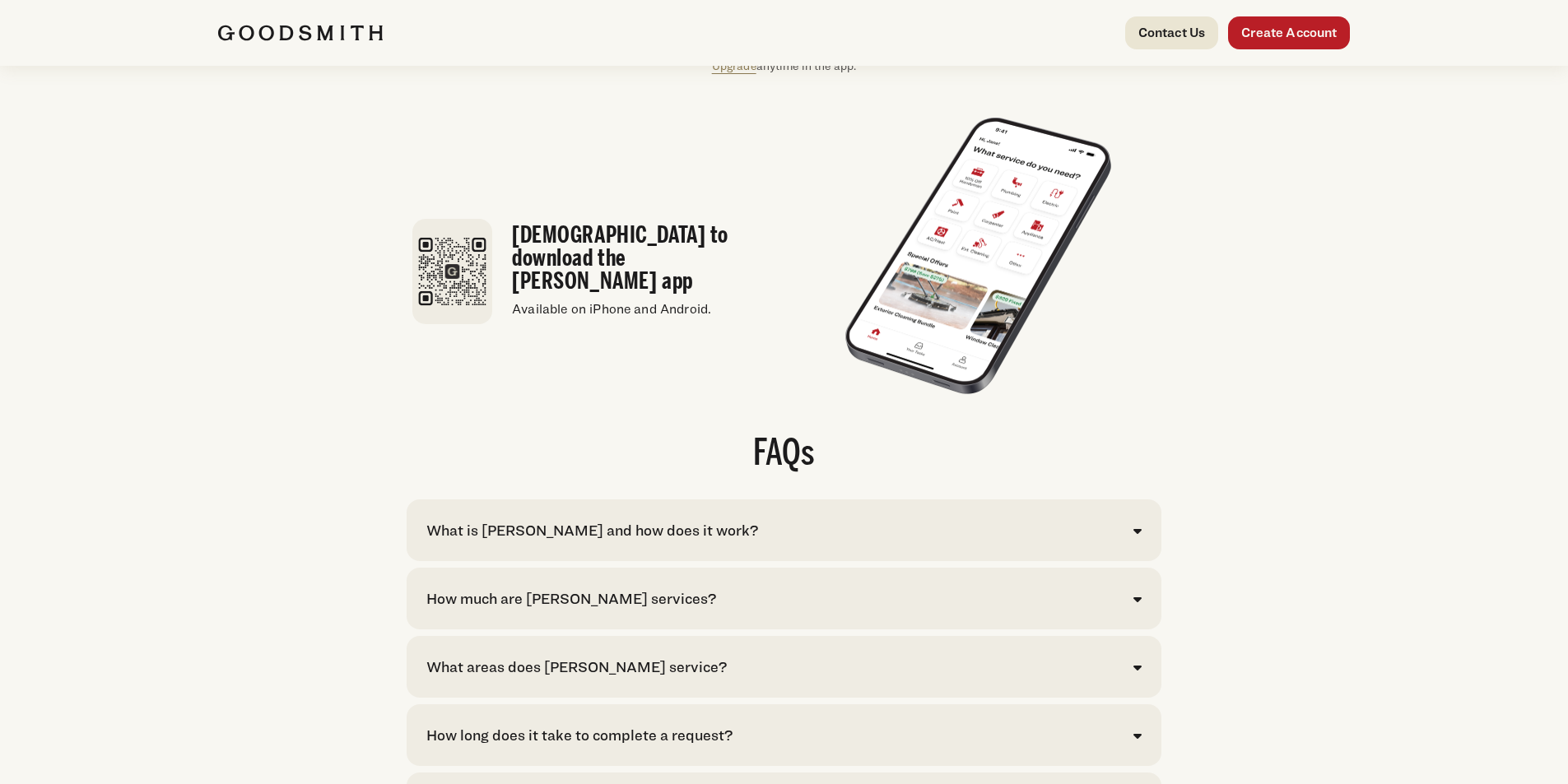
scroll to position [2470, 0]
